Goal: Information Seeking & Learning: Learn about a topic

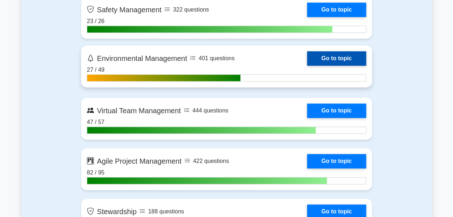
scroll to position [1964, 0]
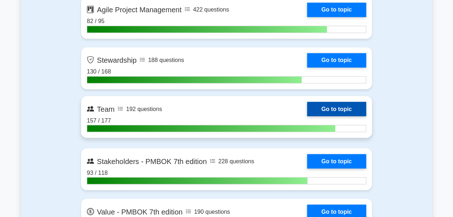
click at [307, 106] on link "Go to topic" at bounding box center [336, 109] width 59 height 14
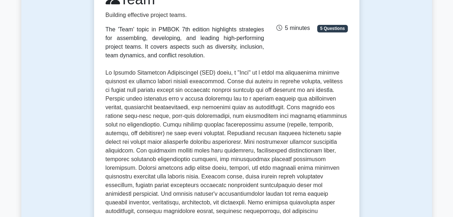
scroll to position [288, 0]
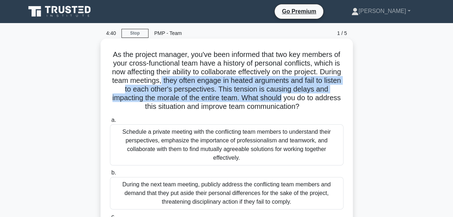
drag, startPoint x: 185, startPoint y: 80, endPoint x: 297, endPoint y: 96, distance: 113.8
click at [297, 96] on h5 "As the project manager, you've been informed that two key members of your cross…" at bounding box center [226, 80] width 235 height 61
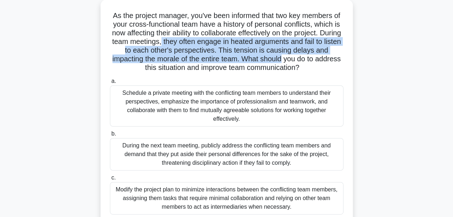
scroll to position [36, 0]
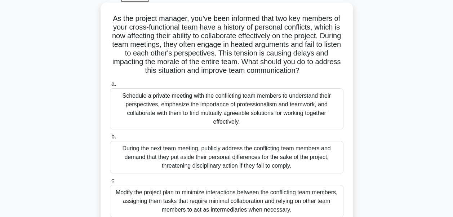
click at [185, 97] on div "Schedule a private meeting with the conflicting team members to understand thei…" at bounding box center [227, 108] width 234 height 41
click at [110, 86] on input "a. Schedule a private meeting with the conflicting team members to understand t…" at bounding box center [110, 84] width 0 height 5
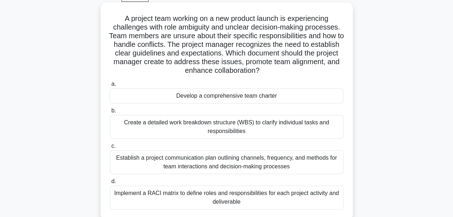
click at [247, 98] on div "Develop a comprehensive team charter" at bounding box center [227, 95] width 234 height 15
click at [110, 86] on input "a. Develop a comprehensive team charter" at bounding box center [110, 84] width 0 height 5
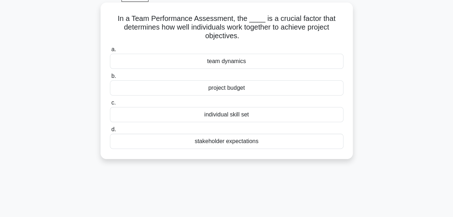
click at [250, 66] on div "team dynamics" at bounding box center [227, 61] width 234 height 15
click at [110, 52] on input "a. team dynamics" at bounding box center [110, 49] width 0 height 5
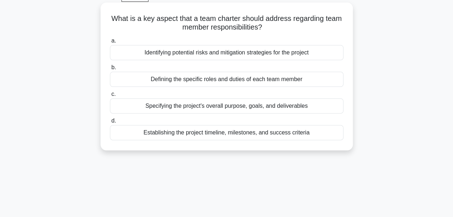
click at [218, 81] on div "Defining the specific roles and duties of each team member" at bounding box center [227, 79] width 234 height 15
click at [110, 70] on input "b. Defining the specific roles and duties of each team member" at bounding box center [110, 67] width 0 height 5
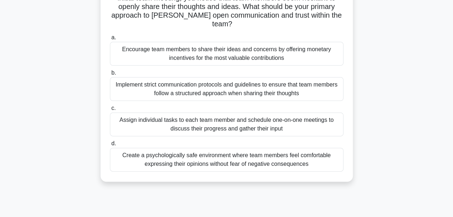
scroll to position [72, 0]
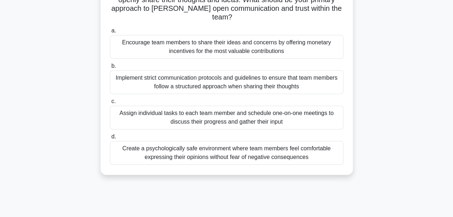
click at [242, 145] on div "Create a psychologically safe environment where team members feel comfortable e…" at bounding box center [227, 153] width 234 height 24
click at [110, 139] on input "d. Create a psychologically safe environment where team members feel comfortabl…" at bounding box center [110, 136] width 0 height 5
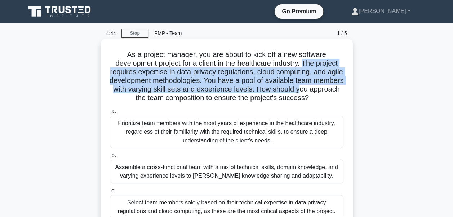
drag, startPoint x: 306, startPoint y: 63, endPoint x: 335, endPoint y: 93, distance: 41.5
click at [335, 93] on h5 "As a project manager, you are about to kick off a new software development proj…" at bounding box center [226, 76] width 235 height 53
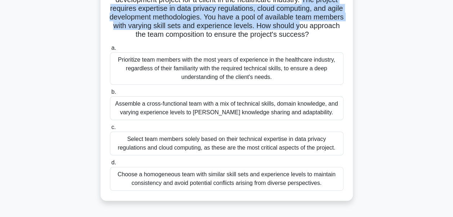
scroll to position [72, 0]
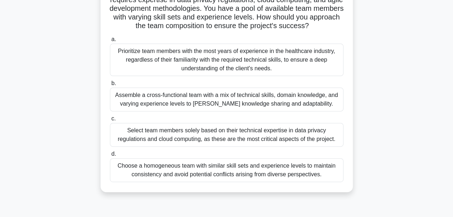
click at [207, 103] on div "Assemble a cross-functional team with a mix of technical skills, domain knowled…" at bounding box center [227, 100] width 234 height 24
click at [110, 86] on input "b. Assemble a cross-functional team with a mix of technical skills, domain know…" at bounding box center [110, 83] width 0 height 5
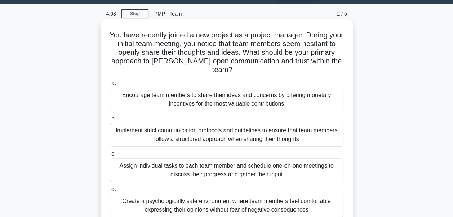
scroll to position [36, 0]
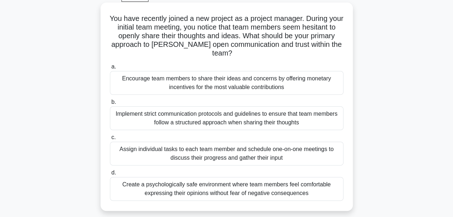
click at [221, 183] on div "Create a psychologically safe environment where team members feel comfortable e…" at bounding box center [227, 189] width 234 height 24
click at [110, 175] on input "d. Create a psychologically safe environment where team members feel comfortabl…" at bounding box center [110, 172] width 0 height 5
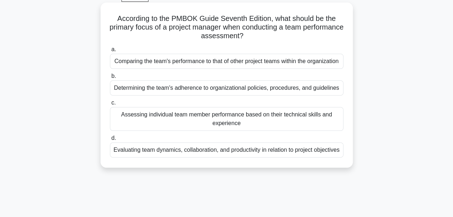
click at [244, 157] on div "Evaluating team dynamics, collaboration, and productivity in relation to projec…" at bounding box center [227, 149] width 234 height 15
click at [110, 141] on input "d. Evaluating team dynamics, collaboration, and productivity in relation to pro…" at bounding box center [110, 138] width 0 height 5
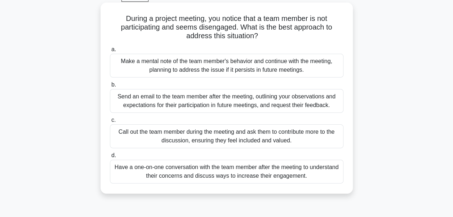
click at [315, 171] on div "Have a one-on-one conversation with the team member after the meeting to unders…" at bounding box center [227, 172] width 234 height 24
click at [110, 158] on input "d. Have a one-on-one conversation with the team member after the meeting to und…" at bounding box center [110, 155] width 0 height 5
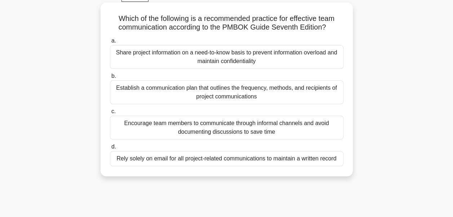
click at [267, 93] on div "Establish a communication plan that outlines the frequency, methods, and recipi…" at bounding box center [227, 92] width 234 height 24
click at [110, 79] on input "b. Establish a communication plan that outlines the frequency, methods, and rec…" at bounding box center [110, 76] width 0 height 5
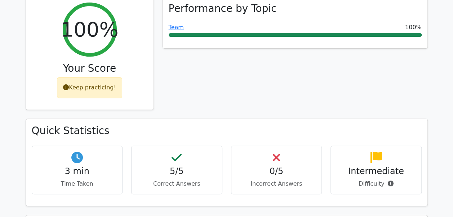
scroll to position [288, 0]
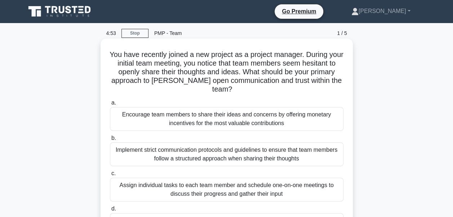
scroll to position [36, 0]
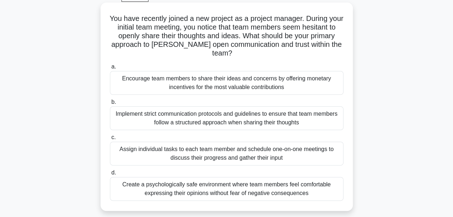
click at [192, 185] on div "Create a psychologically safe environment where team members feel comfortable e…" at bounding box center [227, 189] width 234 height 24
click at [110, 175] on input "d. Create a psychologically safe environment where team members feel comfortabl…" at bounding box center [110, 172] width 0 height 5
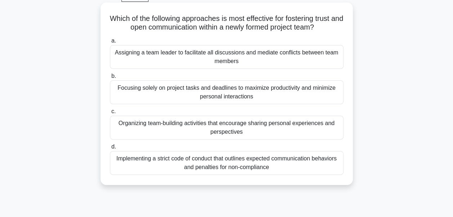
click at [234, 125] on div "Organizing team-building activities that encourage sharing personal experiences…" at bounding box center [227, 128] width 234 height 24
click at [110, 114] on input "c. Organizing team-building activities that encourage sharing personal experien…" at bounding box center [110, 111] width 0 height 5
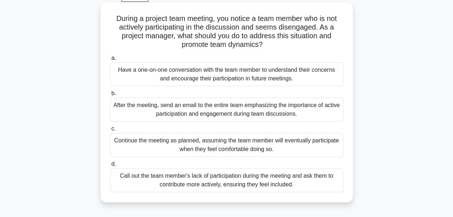
click at [283, 74] on div "Have a one-on-one conversation with the team member to understand their concern…" at bounding box center [227, 74] width 234 height 24
click at [110, 61] on input "a. Have a one-on-one conversation with the team member to understand their conc…" at bounding box center [110, 58] width 0 height 5
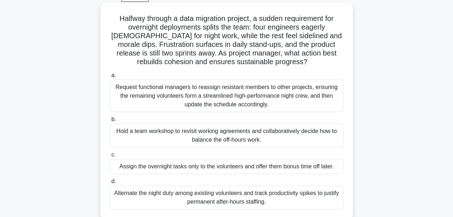
click at [162, 138] on div "Hold a team workshop to revisit working agreements and collaboratively decide h…" at bounding box center [227, 136] width 234 height 24
click at [110, 122] on input "b. Hold a team workshop to revisit working agreements and collaboratively decid…" at bounding box center [110, 119] width 0 height 5
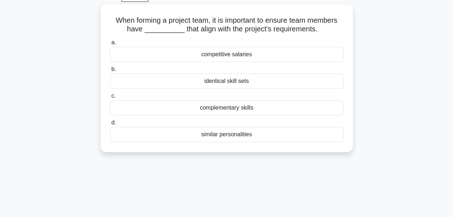
scroll to position [0, 0]
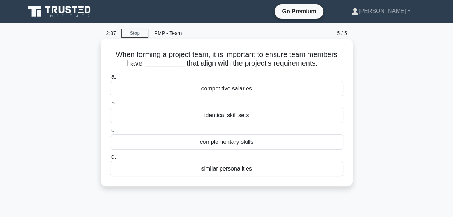
click at [226, 143] on div "complementary skills" at bounding box center [227, 141] width 234 height 15
click at [110, 133] on input "c. complementary skills" at bounding box center [110, 130] width 0 height 5
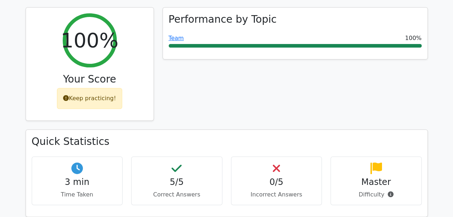
scroll to position [216, 0]
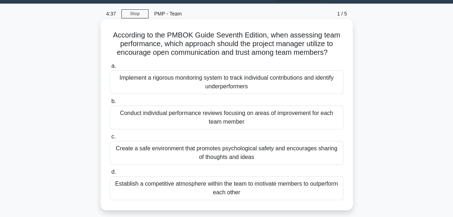
scroll to position [36, 0]
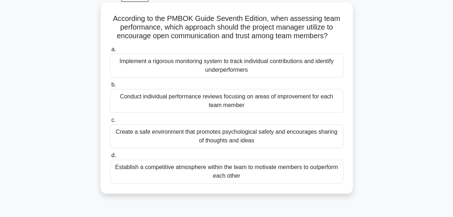
click at [290, 132] on div "Create a safe environment that promotes psychological safety and encourages sha…" at bounding box center [227, 136] width 234 height 24
click at [110, 123] on input "c. Create a safe environment that promotes psychological safety and encourages …" at bounding box center [110, 120] width 0 height 5
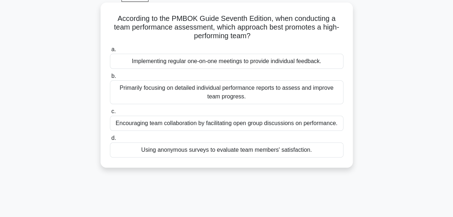
click at [225, 124] on div "Encouraging team collaboration by facilitating open group discussions on perfor…" at bounding box center [227, 123] width 234 height 15
click at [110, 114] on input "c. Encouraging team collaboration by facilitating open group discussions on per…" at bounding box center [110, 111] width 0 height 5
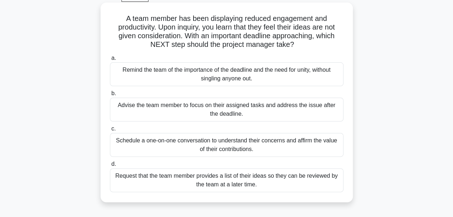
click at [227, 143] on div "Schedule a one-on-one conversation to understand their concerns and affirm the …" at bounding box center [227, 145] width 234 height 24
click at [110, 131] on input "c. Schedule a one-on-one conversation to understand their concerns and affirm t…" at bounding box center [110, 129] width 0 height 5
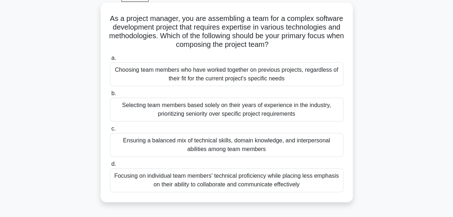
click at [202, 147] on div "Ensuring a balanced mix of technical skills, domain knowledge, and interpersona…" at bounding box center [227, 145] width 234 height 24
click at [110, 131] on input "c. Ensuring a balanced mix of technical skills, domain knowledge, and interpers…" at bounding box center [110, 129] width 0 height 5
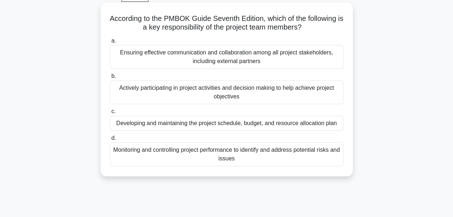
click at [211, 97] on div "Actively participating in project activities and decision making to help achiev…" at bounding box center [227, 92] width 234 height 24
click at [110, 79] on input "b. Actively participating in project activities and decision making to help ach…" at bounding box center [110, 76] width 0 height 5
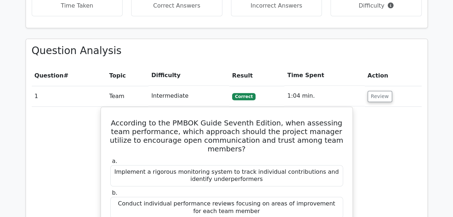
scroll to position [288, 0]
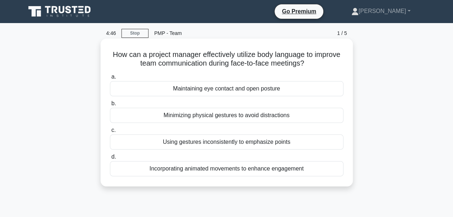
click at [201, 89] on div "Maintaining eye contact and open posture" at bounding box center [227, 88] width 234 height 15
click at [110, 79] on input "a. Maintaining eye contact and open posture" at bounding box center [110, 77] width 0 height 5
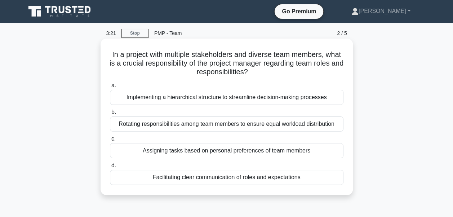
click at [198, 178] on div "Facilitating clear communication of roles and expectations" at bounding box center [227, 177] width 234 height 15
click at [110, 168] on input "d. Facilitating clear communication of roles and expectations" at bounding box center [110, 165] width 0 height 5
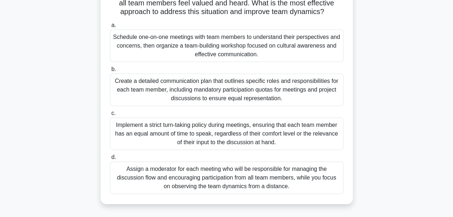
scroll to position [144, 0]
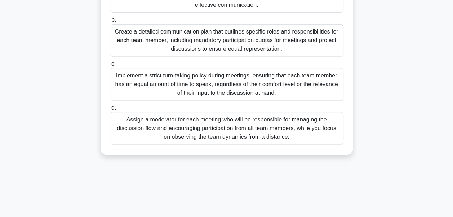
click at [205, 56] on div "Create a detailed communication plan that outlines specific roles and responsib…" at bounding box center [227, 40] width 234 height 32
click at [110, 22] on input "b. Create a detailed communication plan that outlines specific roles and respon…" at bounding box center [110, 20] width 0 height 5
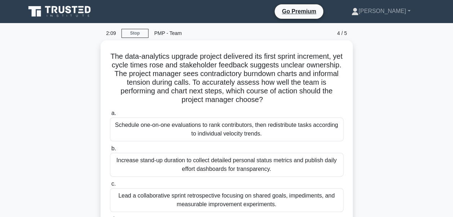
scroll to position [36, 0]
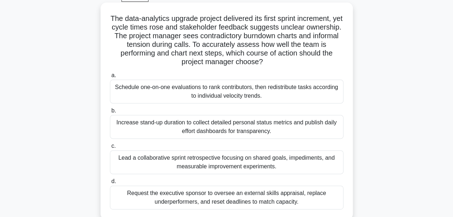
click at [184, 164] on div "Lead a collaborative sprint retrospective focusing on shared goals, impediments…" at bounding box center [227, 162] width 234 height 24
click at [110, 148] on input "c. Lead a collaborative sprint retrospective focusing on shared goals, impedime…" at bounding box center [110, 146] width 0 height 5
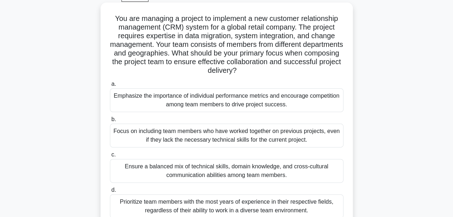
click at [198, 174] on div "Ensure a balanced mix of technical skills, domain knowledge, and cross-cultural…" at bounding box center [227, 171] width 234 height 24
click at [110, 157] on input "c. Ensure a balanced mix of technical skills, domain knowledge, and cross-cultu…" at bounding box center [110, 154] width 0 height 5
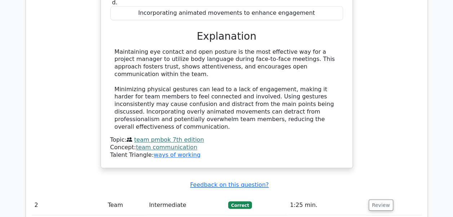
scroll to position [613, 0]
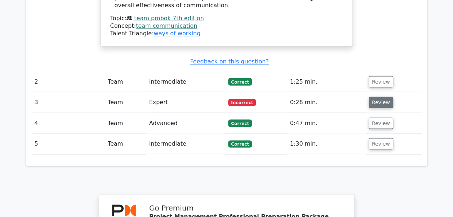
click at [377, 97] on button "Review" at bounding box center [381, 102] width 25 height 11
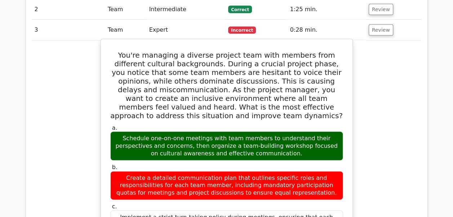
scroll to position [721, 0]
